Goal: Communication & Community: Answer question/provide support

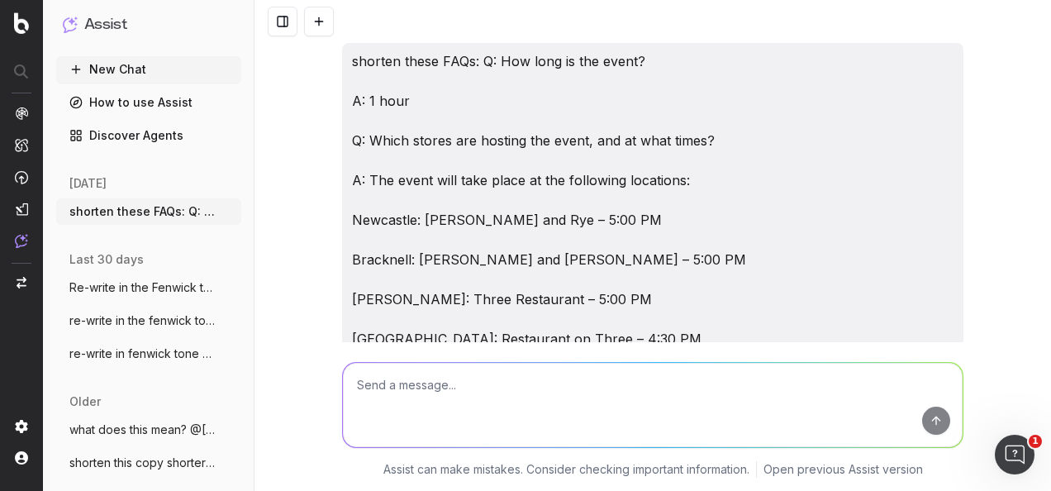
scroll to position [15450, 0]
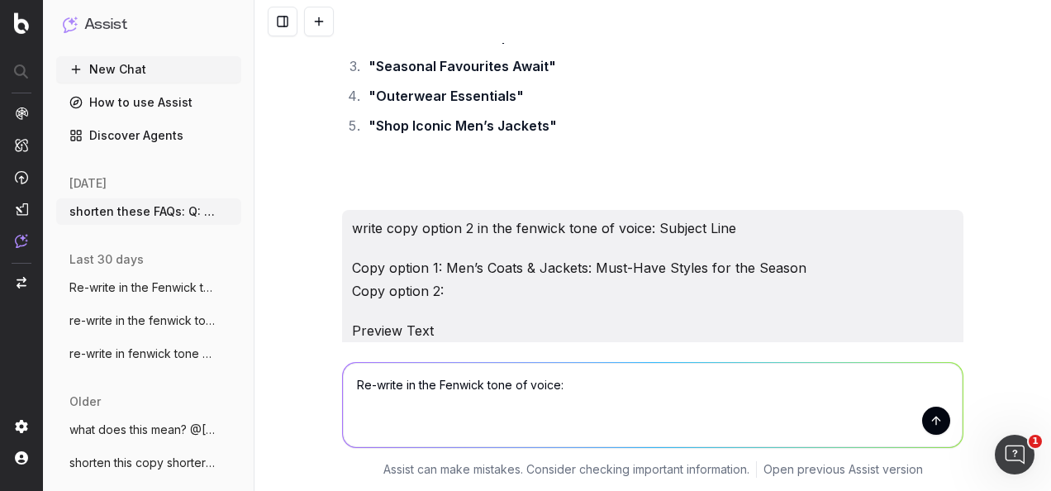
paste textarea "Lorem: Ipsumdolo Sit amet Conse ad Elitsed Doeiusmod Tempor Incididuntu: Lab et…"
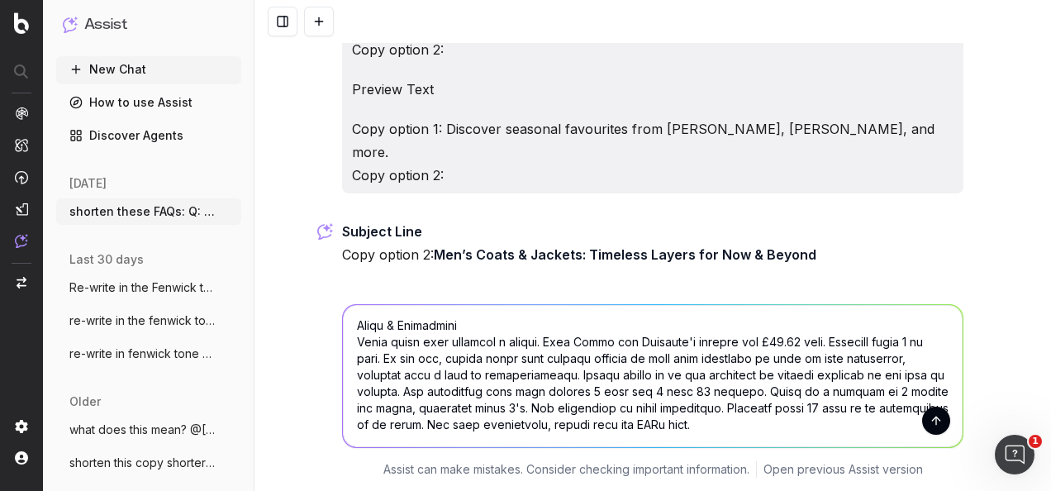
scroll to position [877, 0]
type textarea "Lo-ipsum do sit Ametcon adip el seddo: Eiusm: Temporinc Utl etdo Magna al Enima…"
click at [934, 407] on button "submit" at bounding box center [936, 421] width 28 height 28
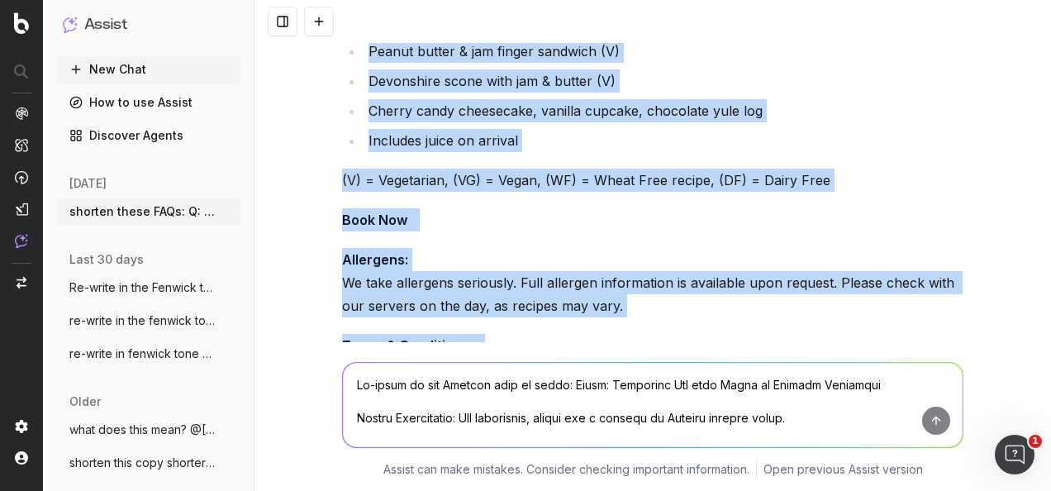
scroll to position [18332, 0]
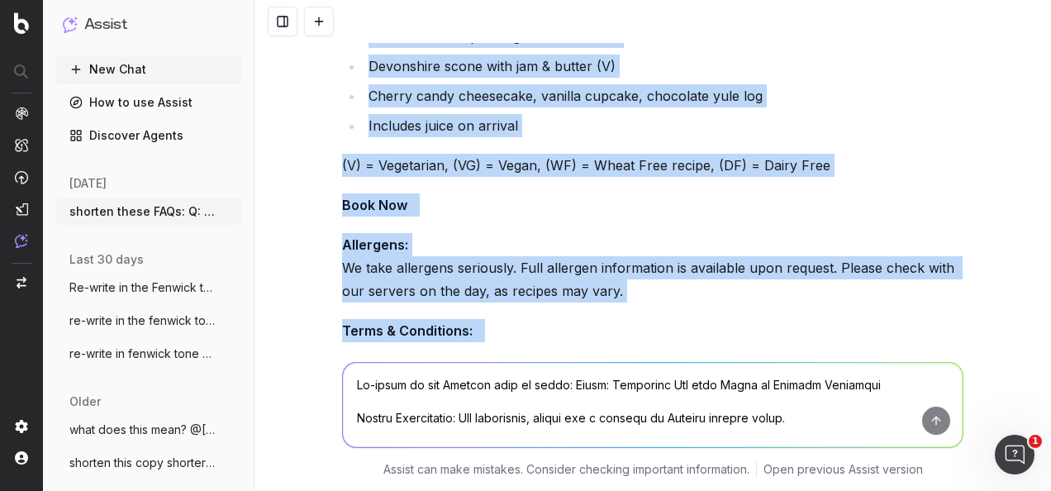
drag, startPoint x: 336, startPoint y: 150, endPoint x: 861, endPoint y: 273, distance: 538.8
copy div "Lorem: Ipsumdolo Sit amet Conse ad Elitsed Doeiusmod Tempor Incididuntu: Labore…"
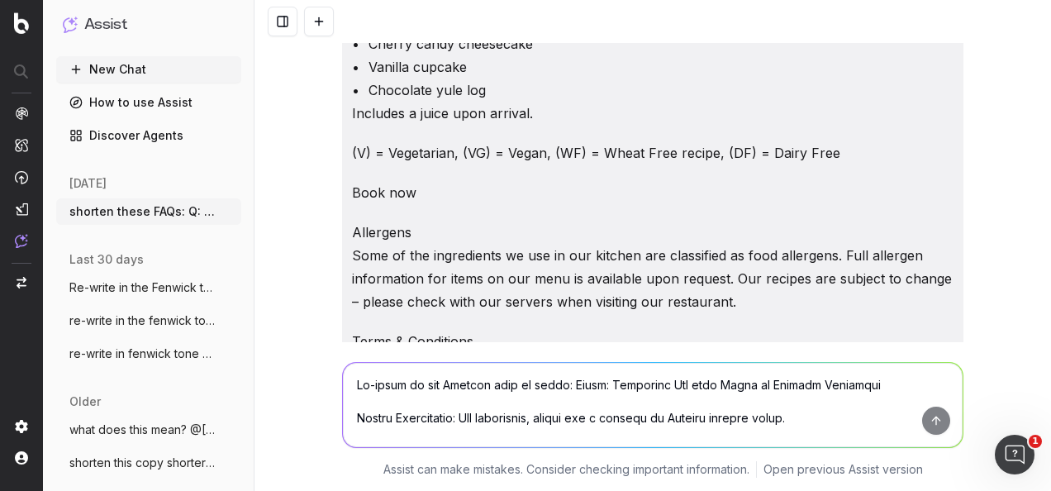
scroll to position [16927, 0]
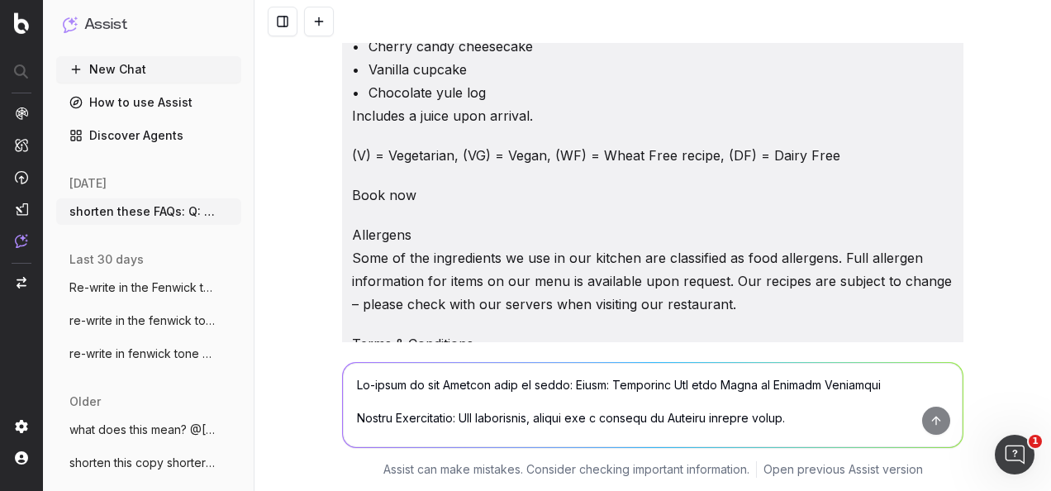
click at [659, 332] on p "Terms & Conditions Every guest must purchase a ticket. Both Adult and Children'…" at bounding box center [653, 424] width 602 height 185
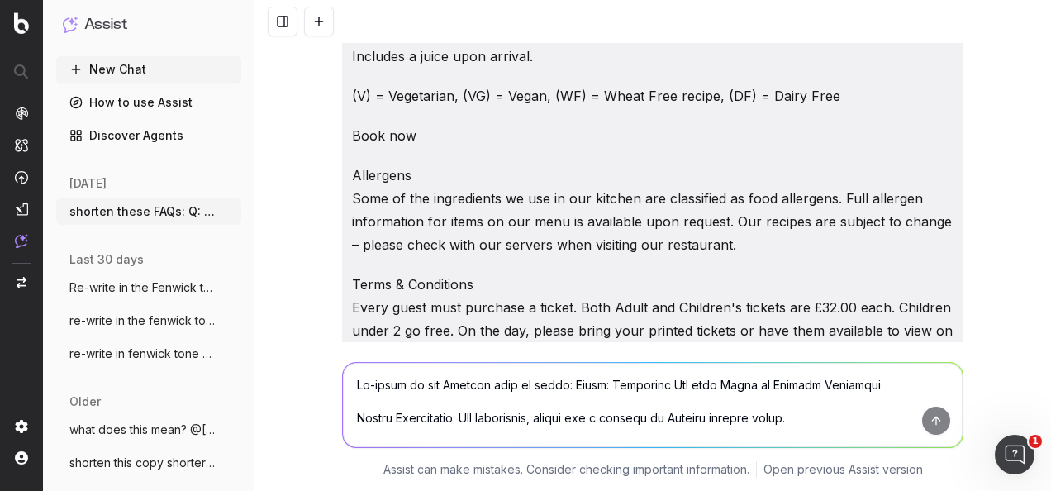
scroll to position [17093, 0]
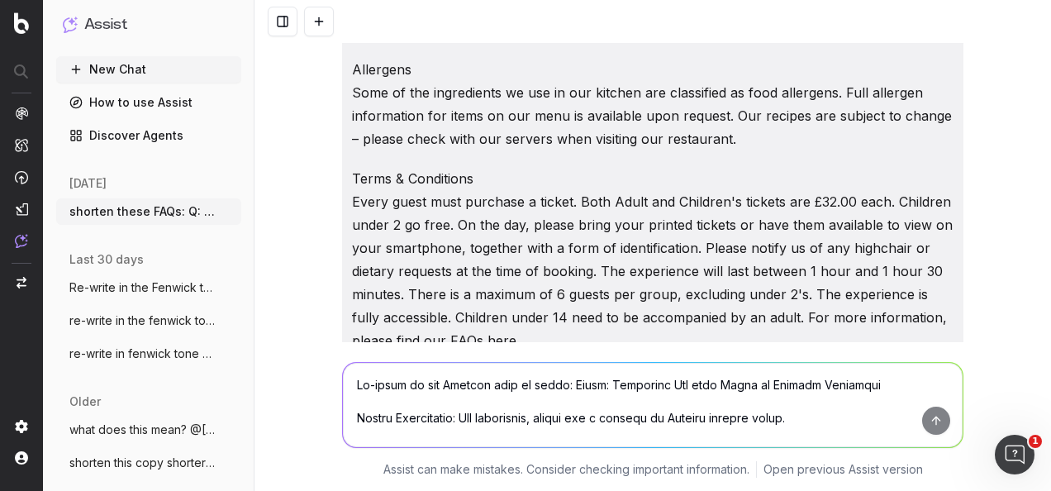
drag, startPoint x: 869, startPoint y: 111, endPoint x: 319, endPoint y: 109, distance: 550.3
click at [319, 109] on div "shorten these FAQs: Q: How long is the event? A: 1 hour Q: Which stores are hos…" at bounding box center [652, 245] width 797 height 491
copy p "Widget Description: Sandwiches, scones, and a sprinkle of Fenwick festive magic."
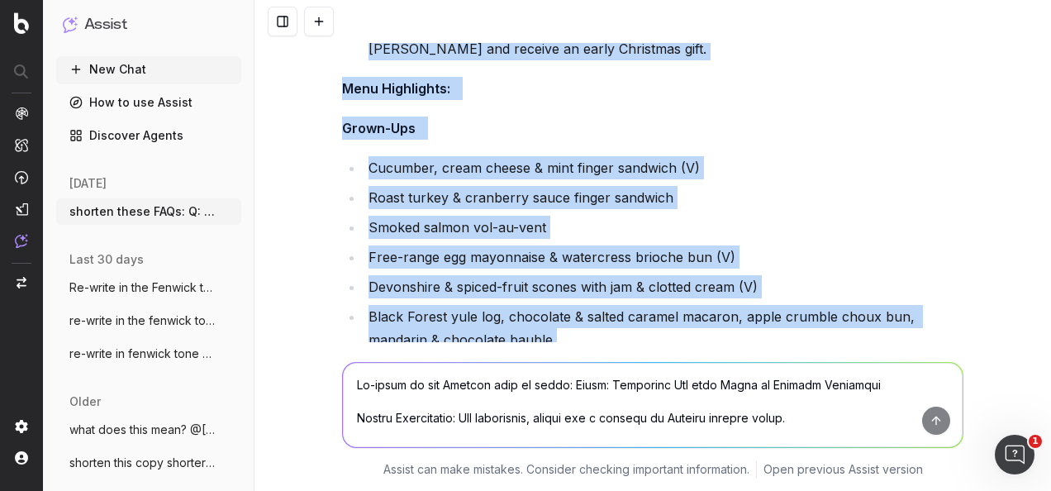
scroll to position [17919, 0]
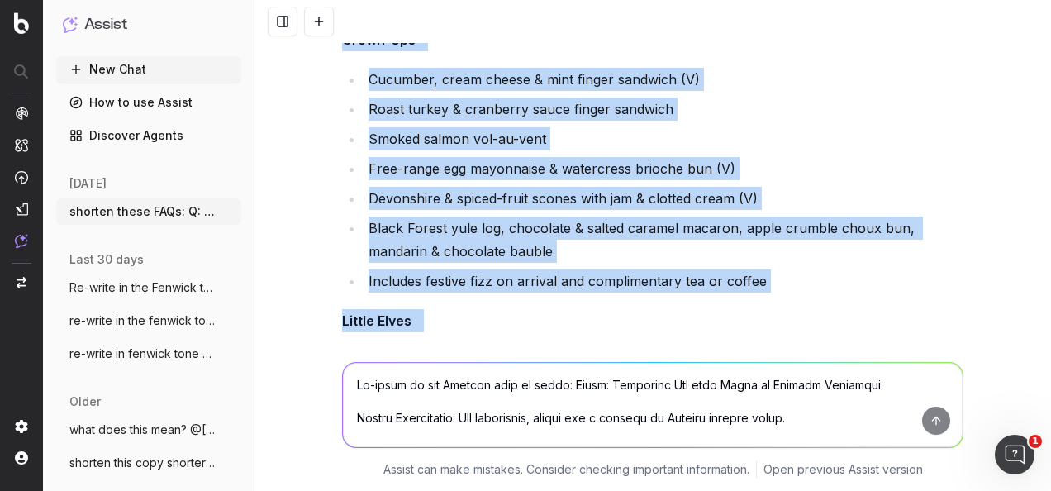
drag, startPoint x: 338, startPoint y: 67, endPoint x: 554, endPoint y: 245, distance: 279.4
click at [554, 245] on div "Title: Afternoon Tea with Santa at Fenwick Bracknell Widget Description: Sandwi…" at bounding box center [652, 307] width 621 height 1497
copy div "Lore Ipsu: Dol sitam con a elits doeiusm tempori utlaboreet dolo Magnaaliq Eni …"
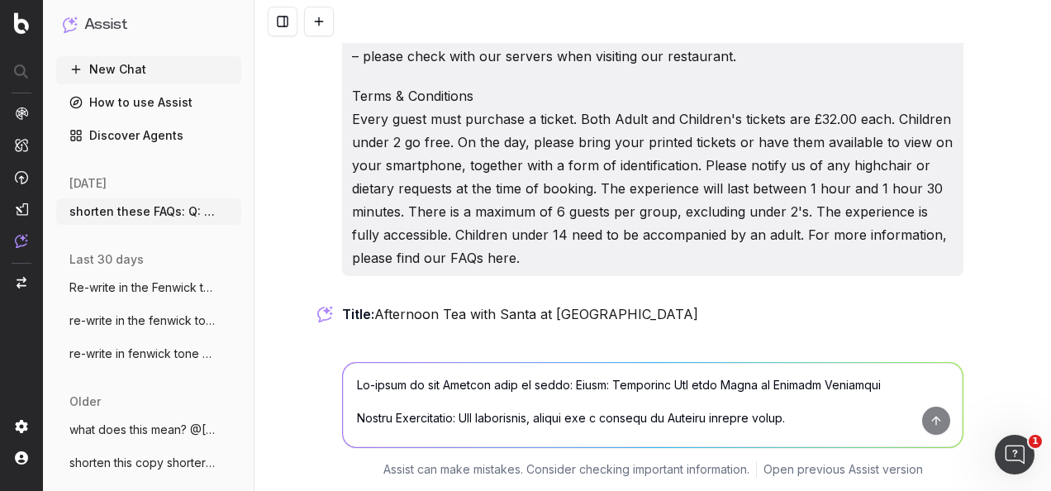
scroll to position [16927, 0]
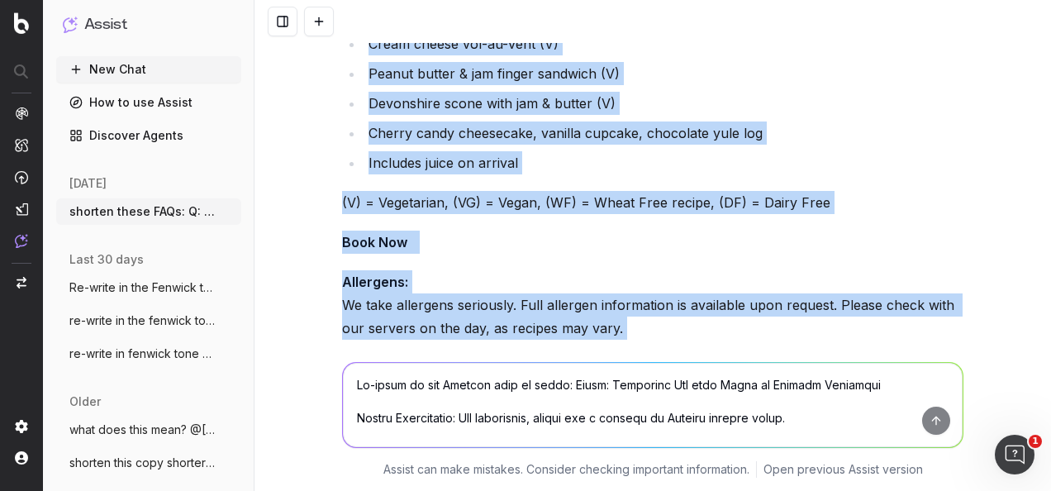
scroll to position [18332, 0]
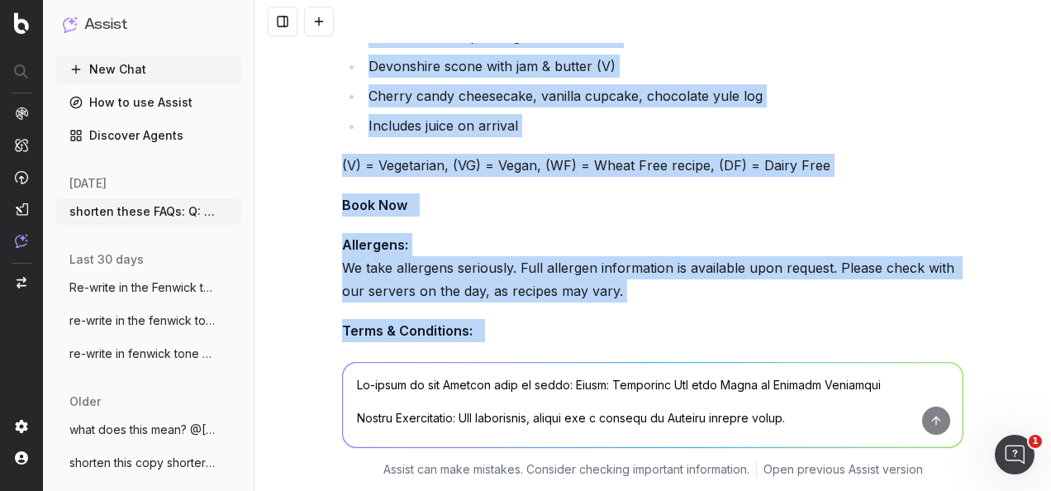
drag, startPoint x: 335, startPoint y: 151, endPoint x: 820, endPoint y: 285, distance: 503.2
copy div "Lore Ipsu: Dol sitam con a elits doeiusm tempori utlaboreet dolo Magnaaliq Eni …"
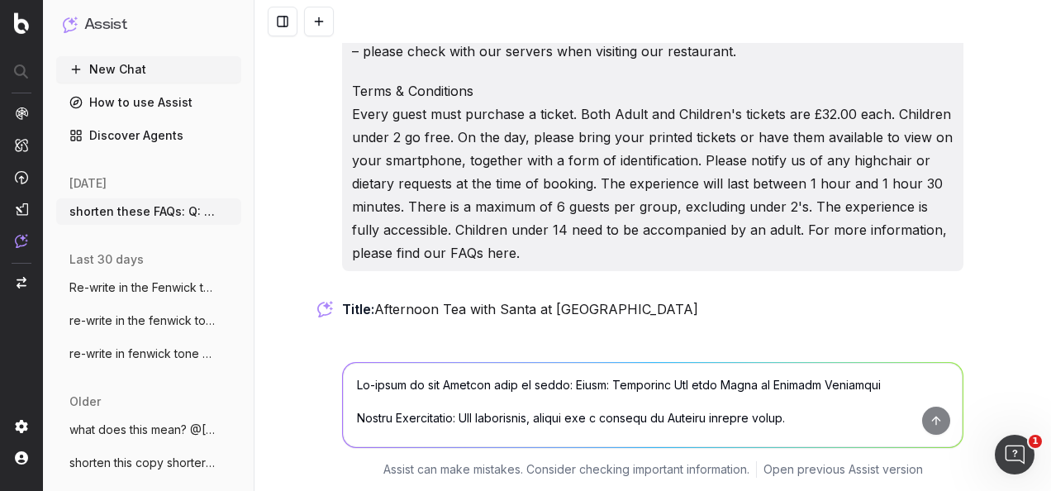
scroll to position [17093, 0]
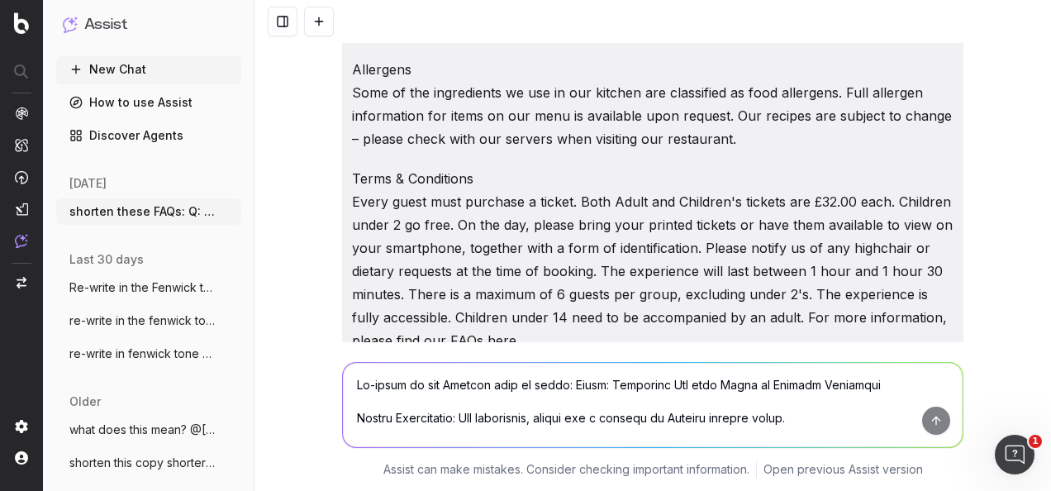
click at [526, 392] on textarea at bounding box center [653, 405] width 620 height 84
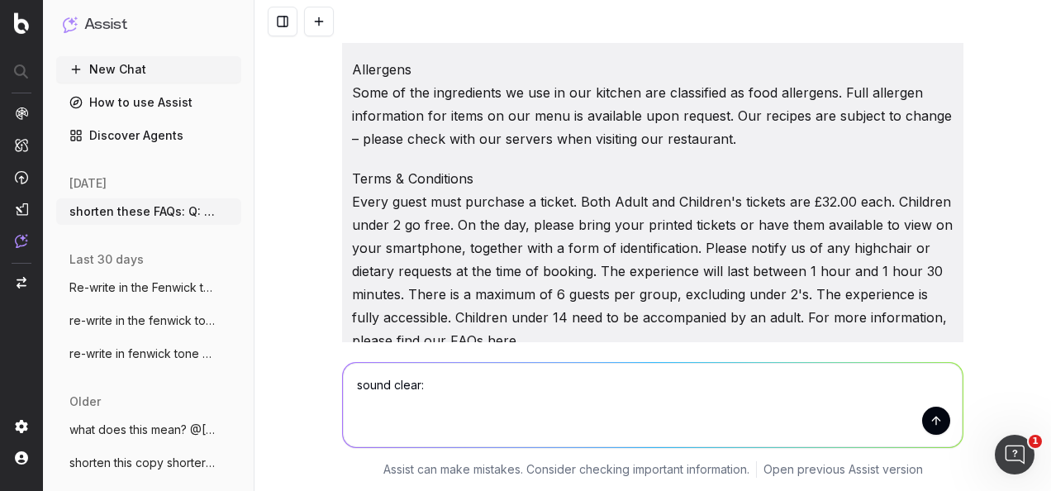
paste textarea "Hi [PERSON_NAME], Thanks for sharing, I've added some copy suggestions in as a …"
type textarea "sound clear: Hi [PERSON_NAME], Thanks for sharing, I've added some copy suggest…"
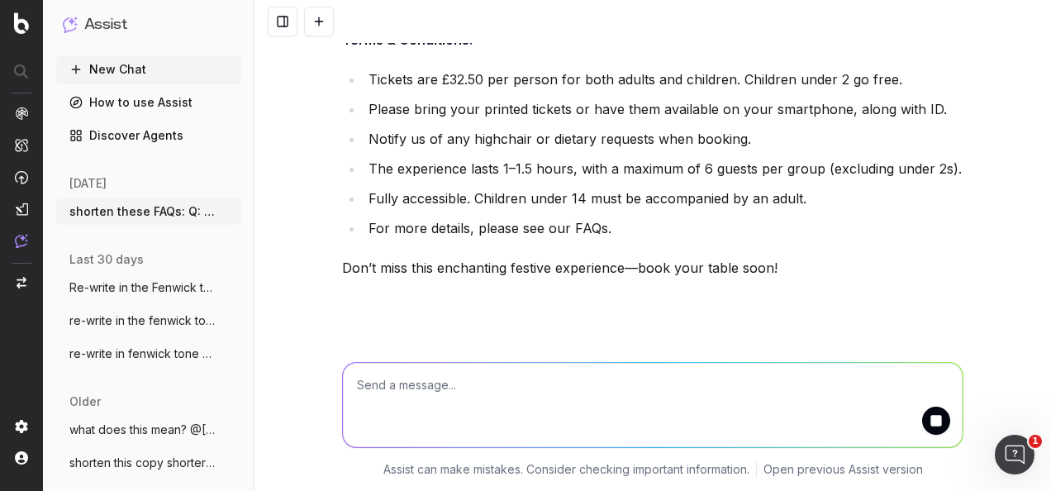
scroll to position [18742, 0]
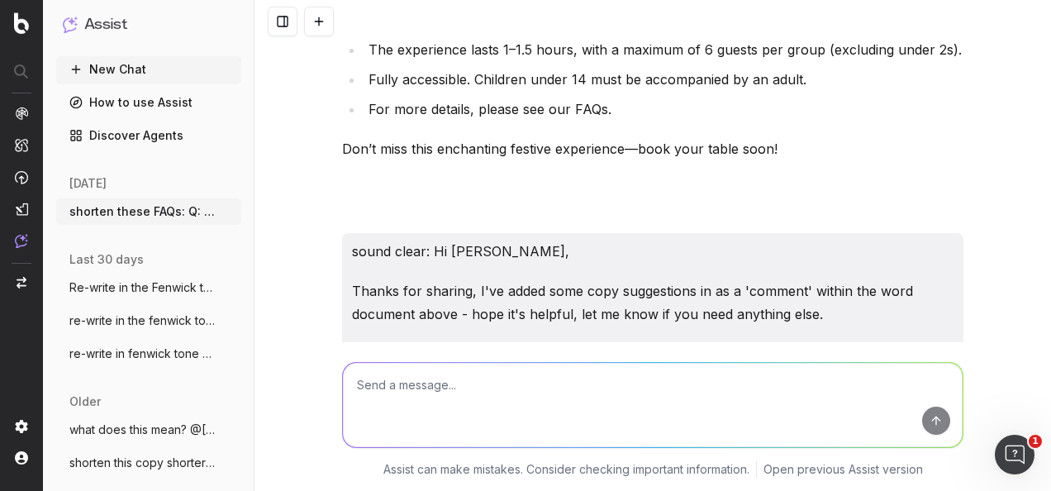
drag, startPoint x: 347, startPoint y: 197, endPoint x: 322, endPoint y: 93, distance: 106.2
click at [322, 93] on div "shorten these FAQs: Q: How long is the event? A: 1 hour Q: Which stores are hos…" at bounding box center [652, 245] width 797 height 491
drag, startPoint x: 322, startPoint y: 93, endPoint x: 391, endPoint y: 261, distance: 181.2
drag, startPoint x: 384, startPoint y: 263, endPoint x: 324, endPoint y: 132, distance: 143.8
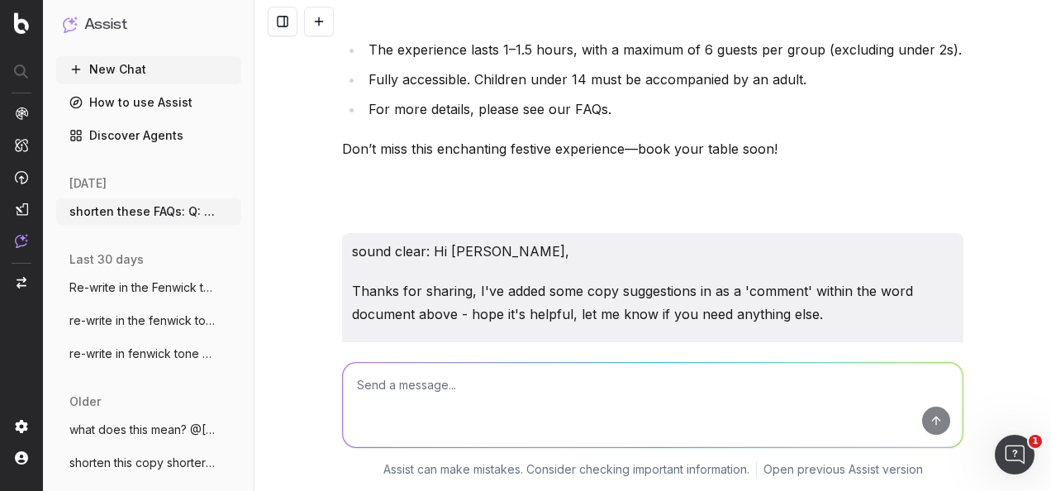
copy div "Hi [PERSON_NAME], Thank you for sharing. I’ve added some copy suggestions as co…"
